Goal: Find specific page/section: Find specific page/section

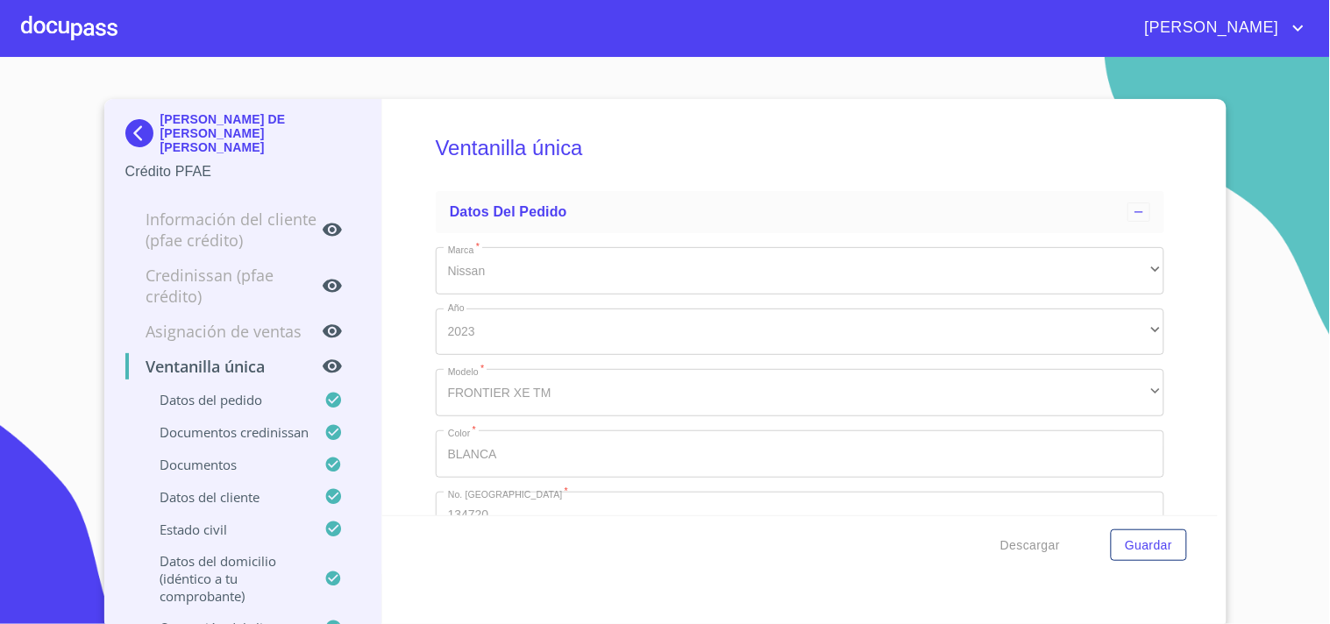
click at [68, 20] on div at bounding box center [69, 28] width 96 height 56
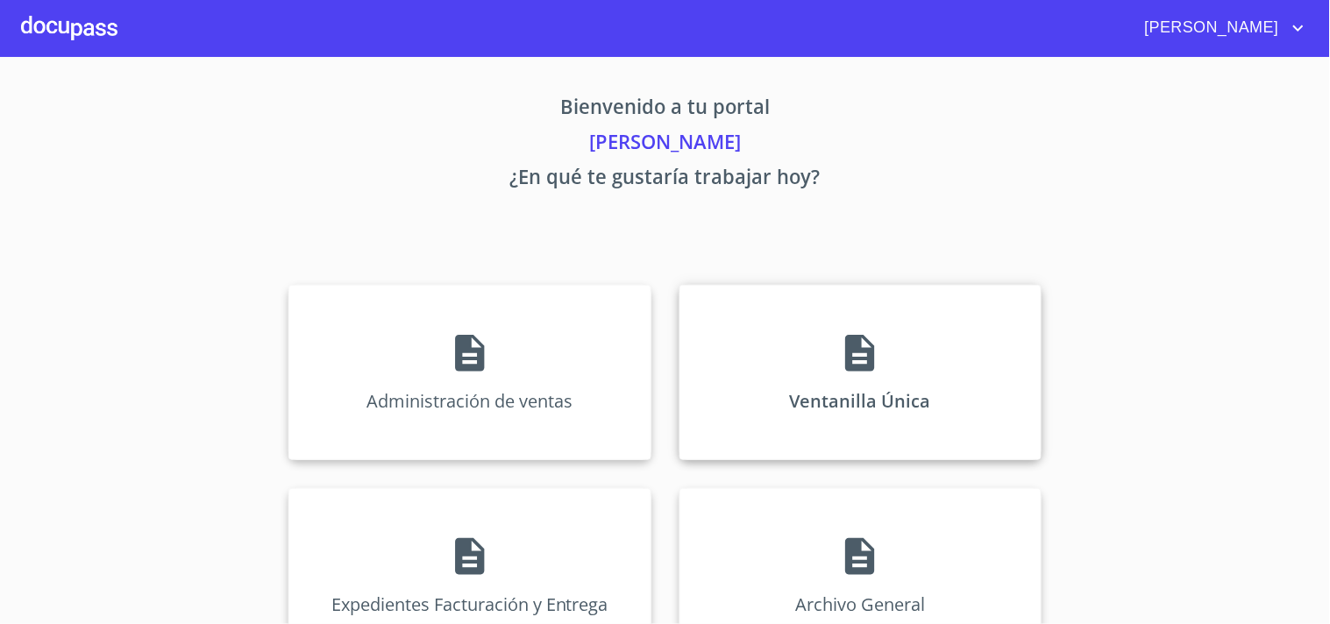
click at [852, 389] on p "Ventanilla Única" at bounding box center [860, 401] width 141 height 24
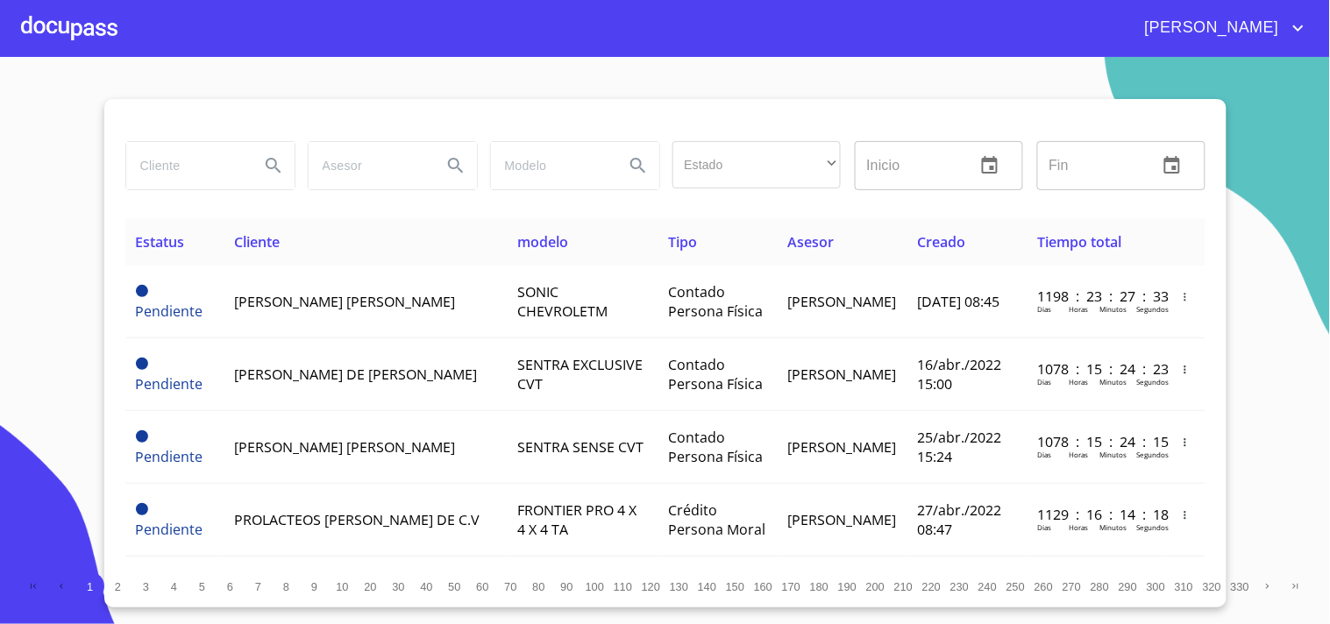
click at [189, 171] on input "search" at bounding box center [185, 165] width 119 height 47
type input "[PERSON_NAME]"
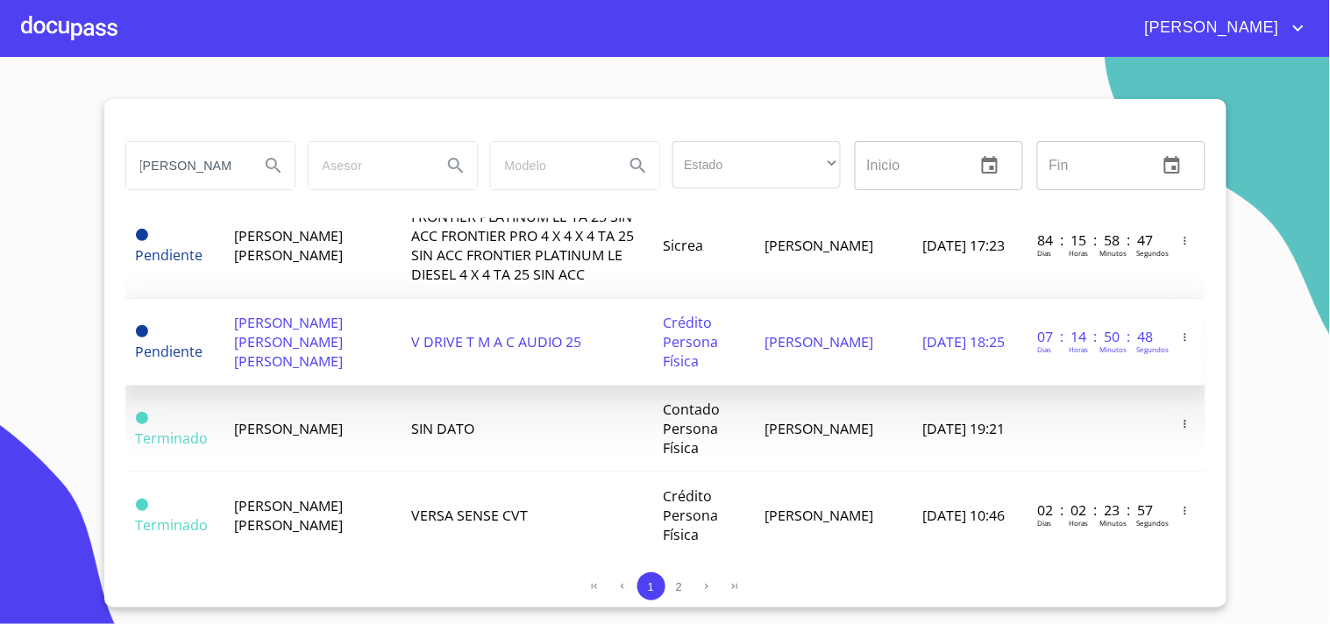
scroll to position [0, 0]
click at [411, 352] on span "V DRIVE T M A C AUDIO 25" at bounding box center [496, 341] width 170 height 19
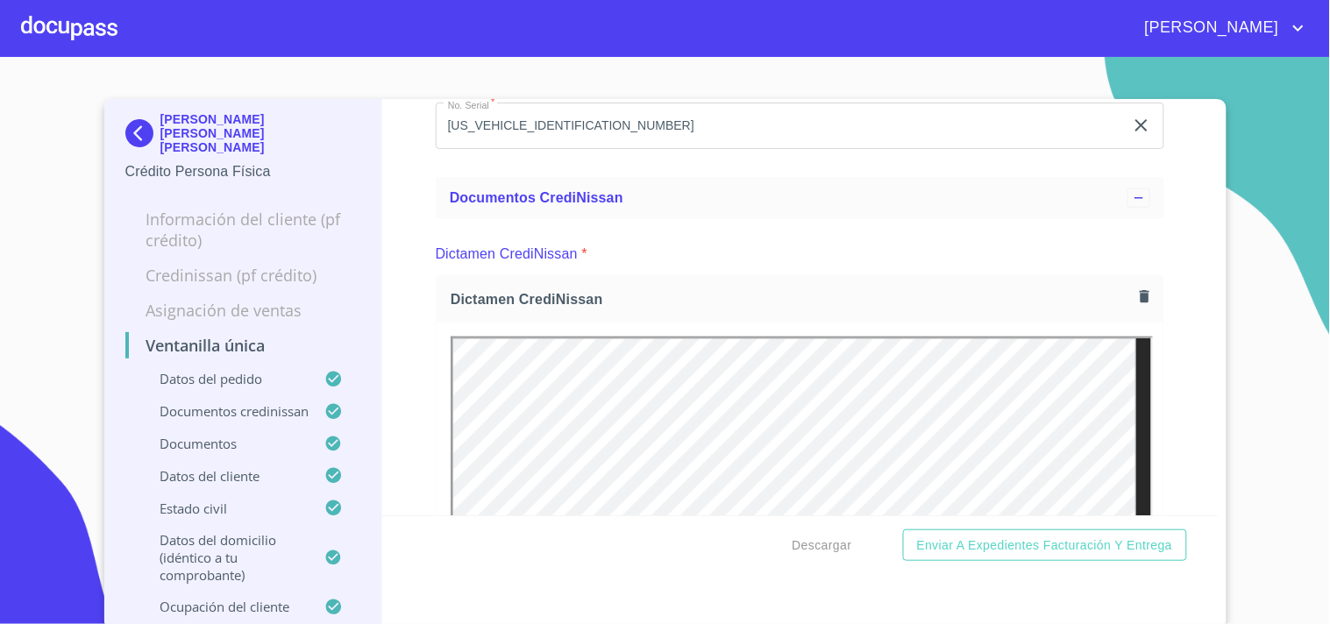
scroll to position [584, 0]
